Goal: Task Accomplishment & Management: Complete application form

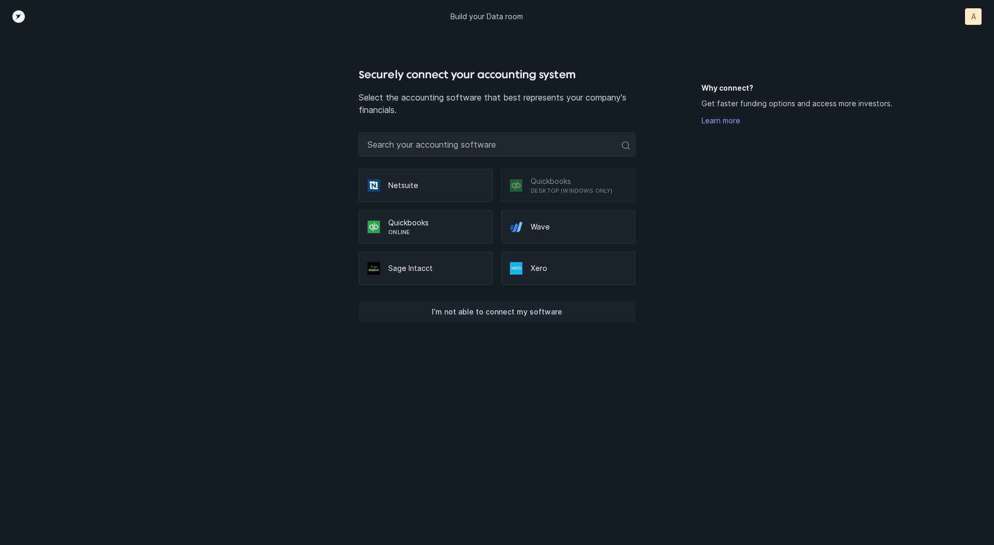
click at [513, 311] on p "I’m not able to connect my software" at bounding box center [497, 312] width 130 height 12
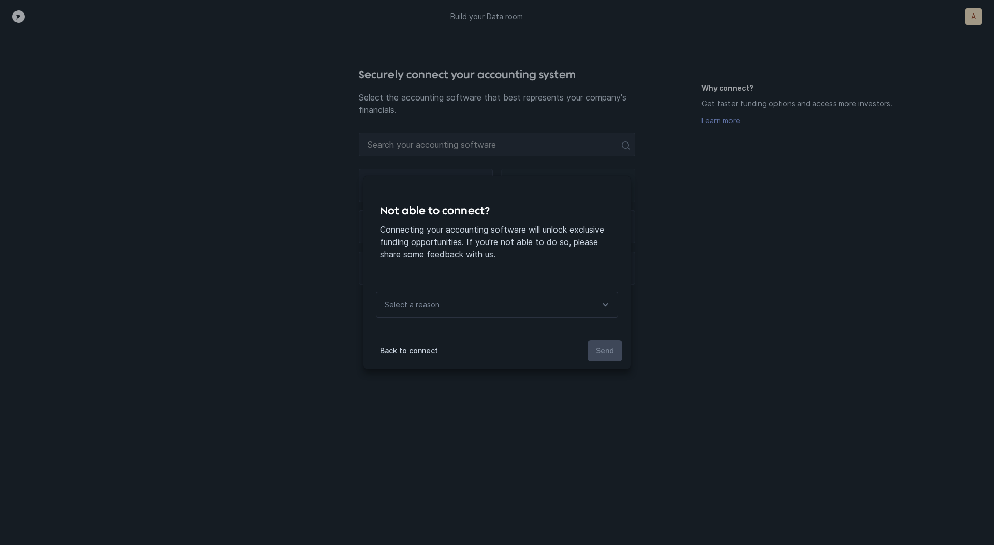
click at [514, 311] on div "Select a reason" at bounding box center [497, 305] width 242 height 26
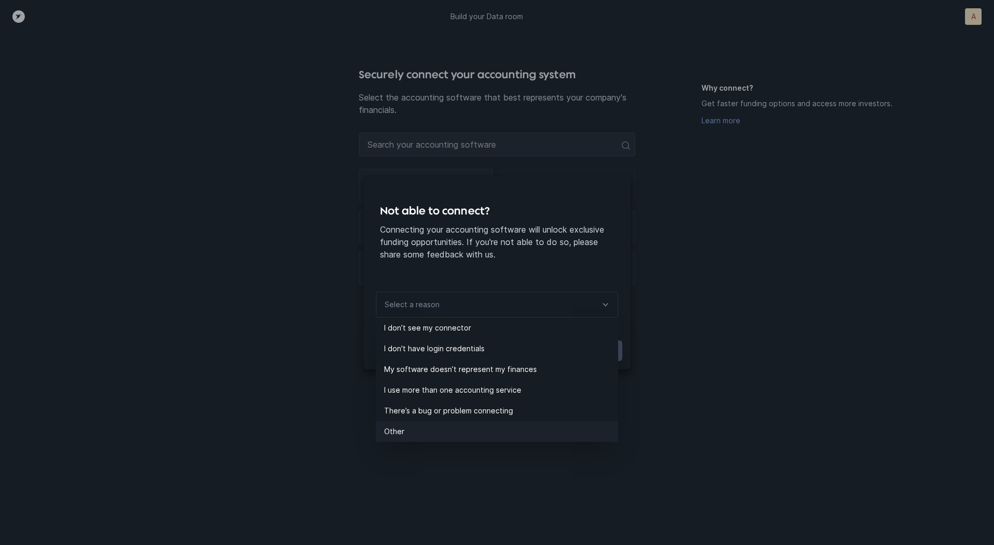
click at [448, 432] on p "Other" at bounding box center [501, 431] width 234 height 12
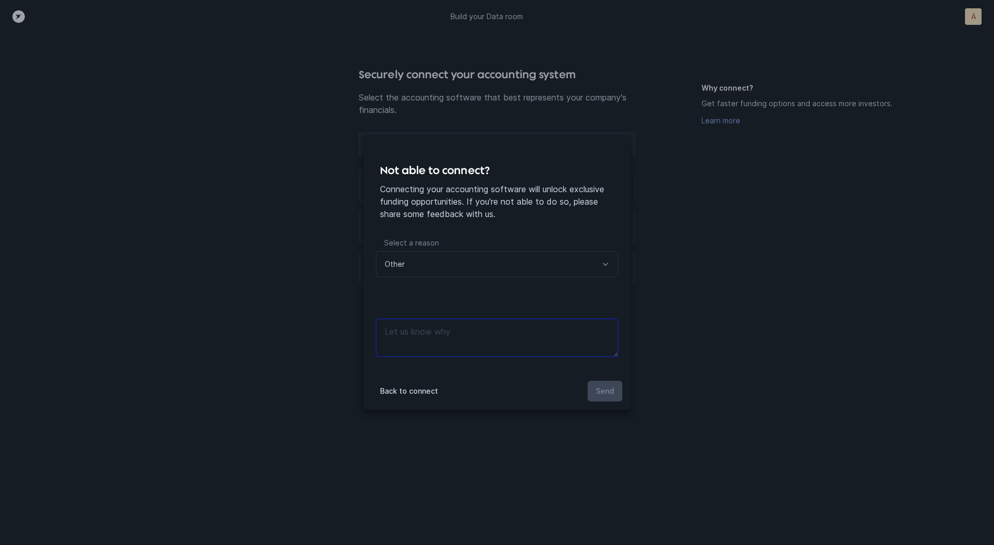
click at [479, 342] on textarea at bounding box center [497, 337] width 242 height 38
type textarea "files"
click at [604, 385] on p "Send" at bounding box center [605, 391] width 18 height 12
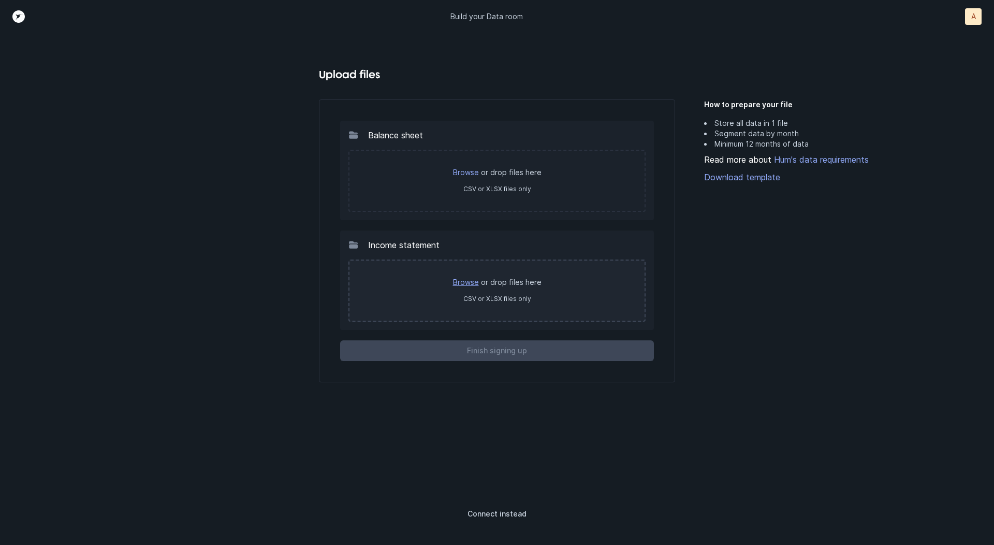
click at [468, 281] on link "Browse" at bounding box center [466, 282] width 26 height 9
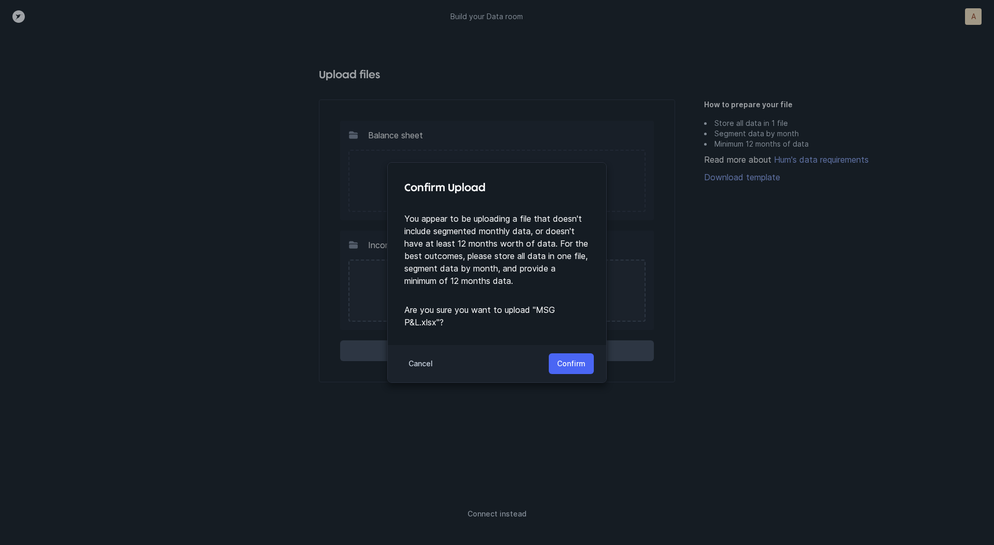
click at [574, 361] on p "Confirm" at bounding box center [571, 363] width 28 height 12
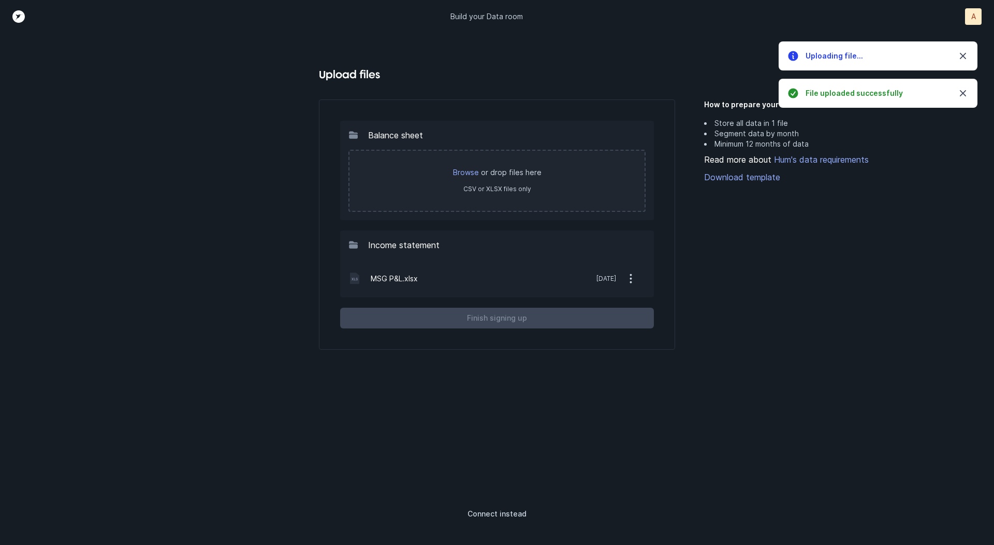
click at [460, 167] on p "Browse or drop files here" at bounding box center [497, 172] width 274 height 10
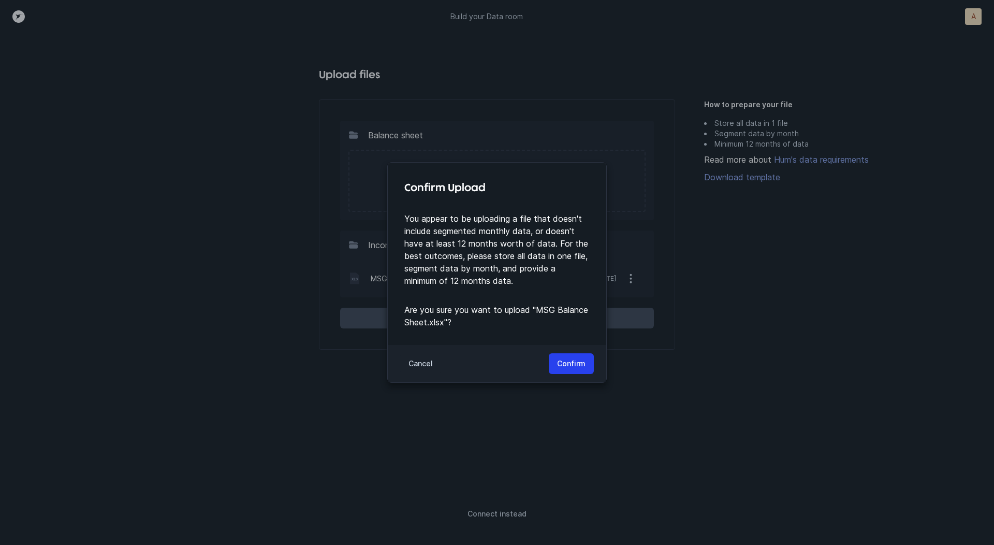
click at [429, 366] on p "Cancel" at bounding box center [421, 363] width 24 height 12
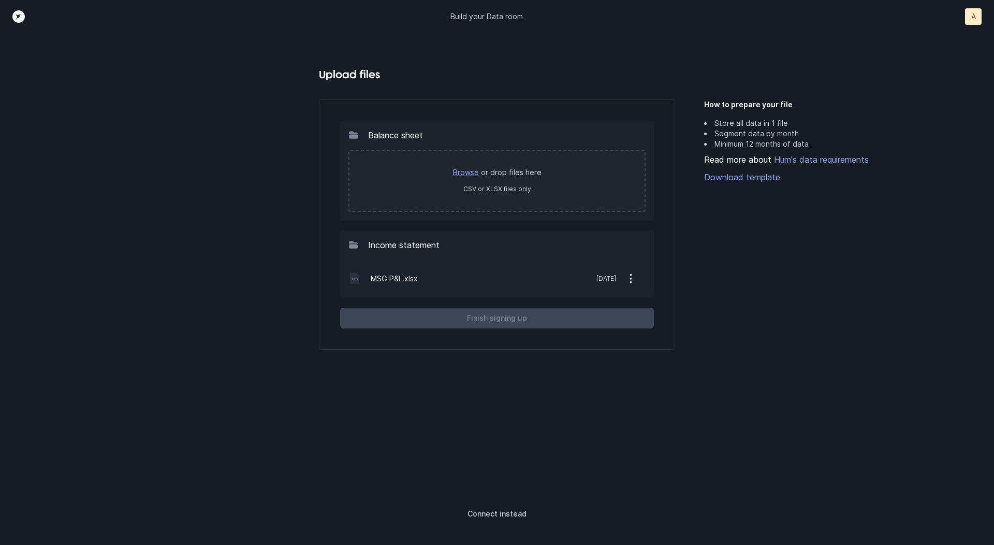
click at [470, 168] on link "Browse" at bounding box center [466, 172] width 26 height 9
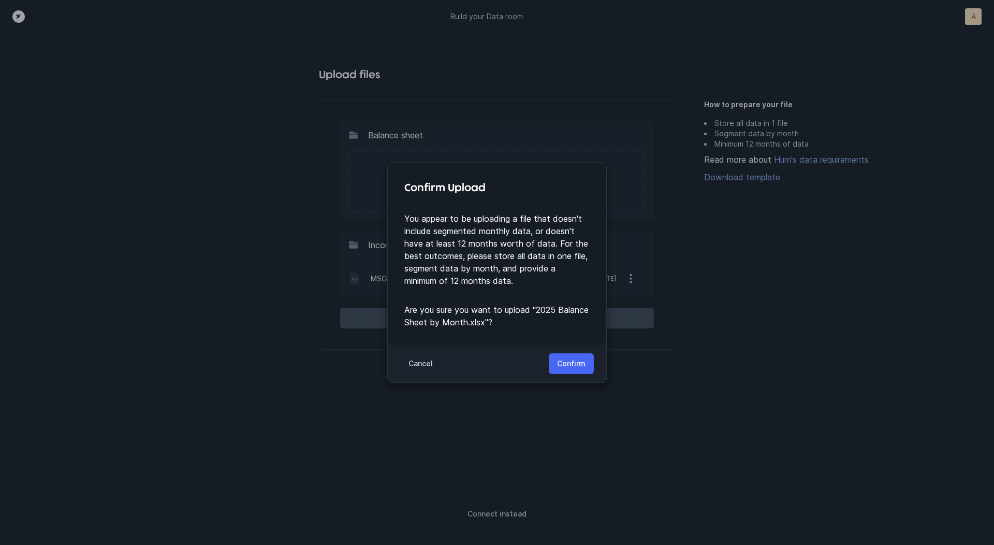
click at [573, 363] on p "Confirm" at bounding box center [571, 363] width 28 height 12
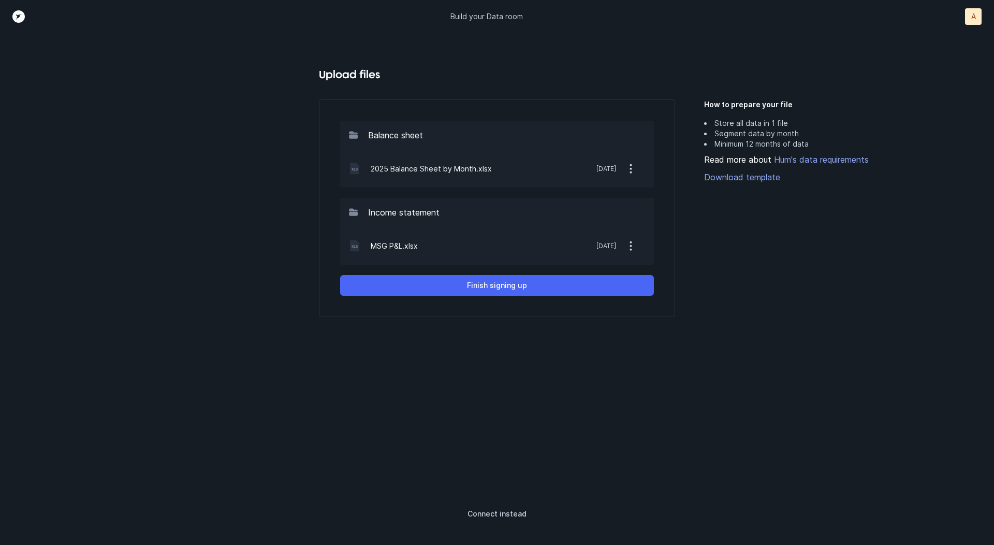
click at [548, 289] on button "Finish signing up" at bounding box center [497, 285] width 314 height 21
